Goal: Task Accomplishment & Management: Manage account settings

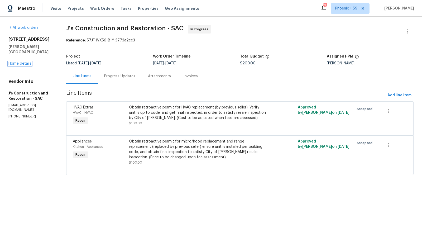
click at [27, 62] on link "Home details" at bounding box center [19, 64] width 23 height 4
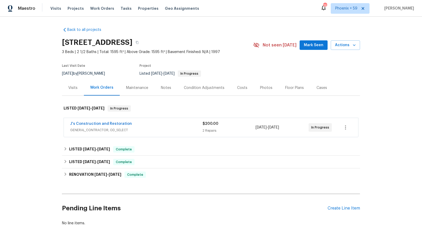
click at [152, 122] on div "J's Construction and Restoration" at bounding box center [136, 124] width 132 height 6
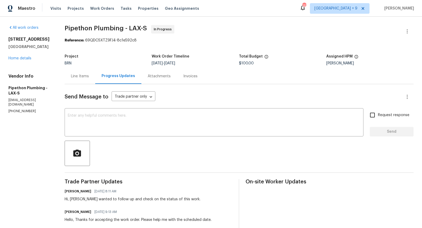
click at [87, 79] on div "Line Items" at bounding box center [80, 76] width 31 height 16
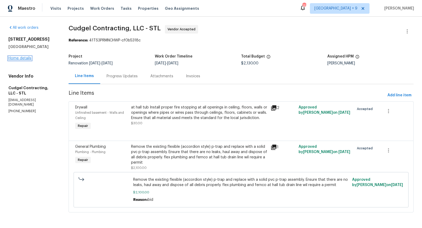
click at [20, 57] on link "Home details" at bounding box center [19, 58] width 23 height 4
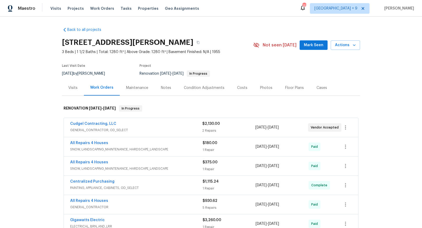
click at [153, 130] on span "GENERAL_CONTRACTOR, OD_SELECT" at bounding box center [136, 129] width 132 height 5
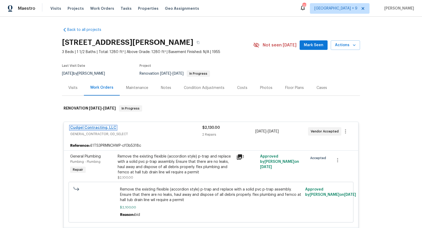
click at [105, 126] on link "Cudgel Contracting, LLC" at bounding box center [93, 128] width 46 height 4
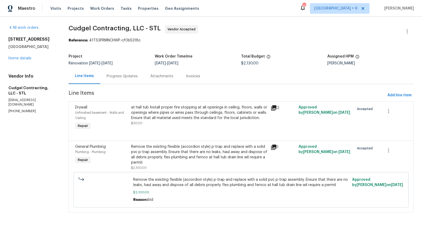
click at [276, 105] on icon at bounding box center [273, 107] width 5 height 5
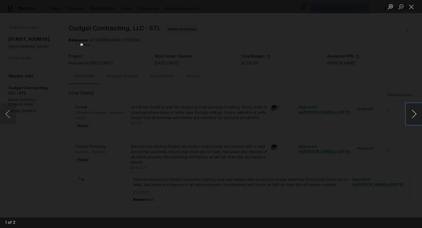
click at [414, 117] on button "Next image" at bounding box center [414, 113] width 16 height 21
click at [410, 152] on div "Lightbox" at bounding box center [211, 114] width 422 height 228
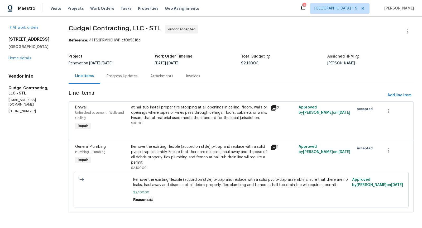
click at [275, 151] on div "1" at bounding box center [283, 158] width 28 height 30
click at [274, 147] on icon at bounding box center [273, 147] width 5 height 5
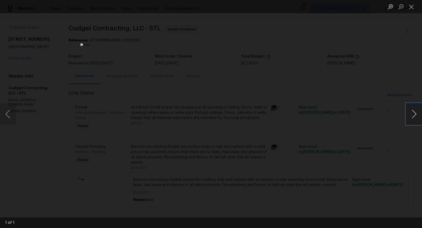
click at [415, 114] on button "Next image" at bounding box center [414, 113] width 16 height 21
click at [415, 139] on div "Lightbox" at bounding box center [211, 114] width 422 height 228
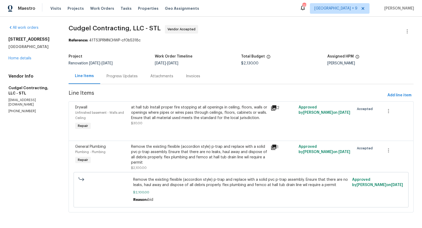
click at [113, 78] on div "Progress Updates" at bounding box center [122, 76] width 31 height 5
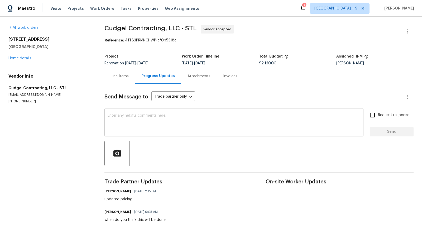
click at [133, 121] on textarea at bounding box center [234, 123] width 253 height 18
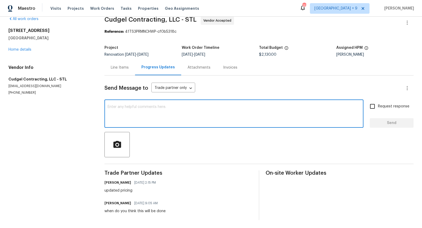
scroll to position [9, 0]
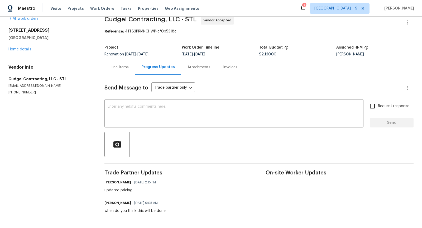
click at [114, 67] on div "Line Items" at bounding box center [120, 67] width 18 height 5
